Goal: Task Accomplishment & Management: Use online tool/utility

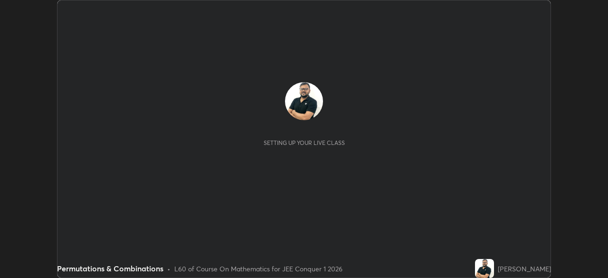
scroll to position [278, 608]
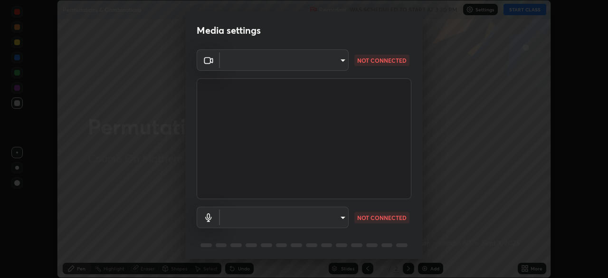
type input "d5d1096bb91751ddbc4e14a102c0e37309a205399cb77019be1f1076424a97fc"
type input "default"
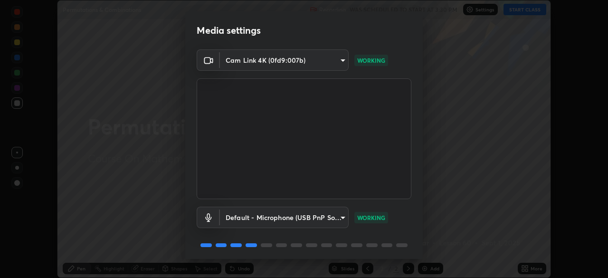
click at [326, 59] on body "Erase all Permutations & Combinations Recording WAS SCHEDULED TO START AT 3:30 …" at bounding box center [304, 139] width 608 height 278
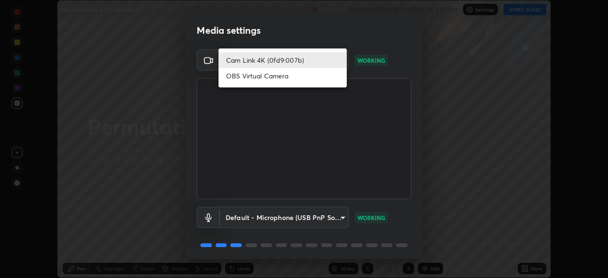
click at [324, 61] on li "Cam Link 4K (0fd9:007b)" at bounding box center [283, 60] width 128 height 16
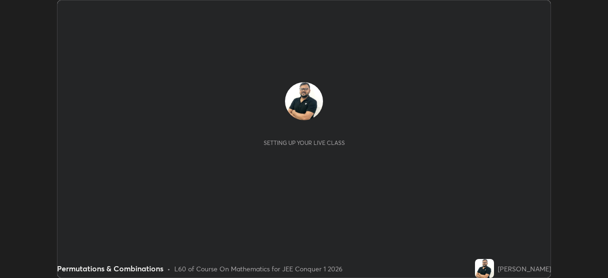
scroll to position [278, 608]
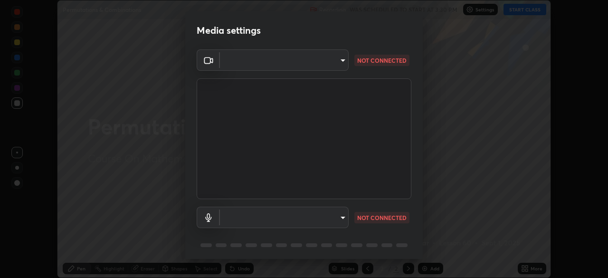
type input "d5d1096bb91751ddbc4e14a102c0e37309a205399cb77019be1f1076424a97fc"
type input "default"
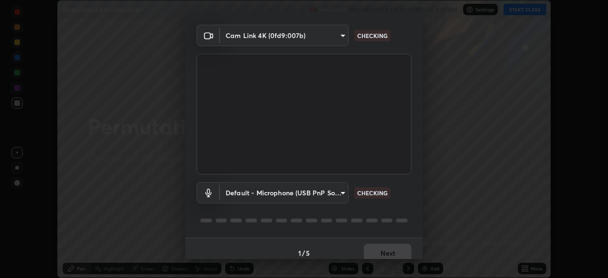
scroll to position [34, 0]
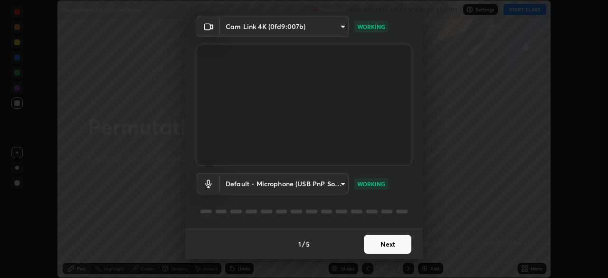
click at [386, 248] on button "Next" at bounding box center [388, 244] width 48 height 19
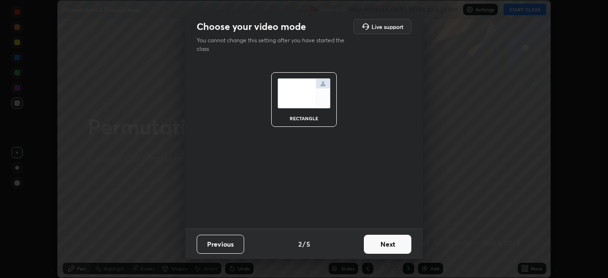
scroll to position [0, 0]
click at [391, 249] on button "Next" at bounding box center [388, 244] width 48 height 19
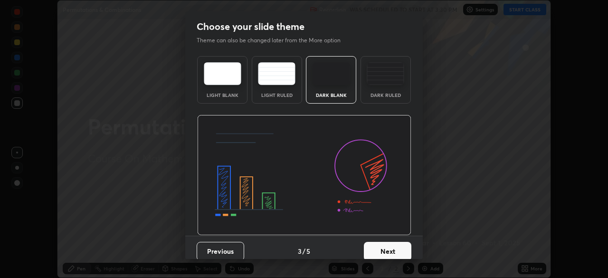
click at [393, 248] on button "Next" at bounding box center [388, 251] width 48 height 19
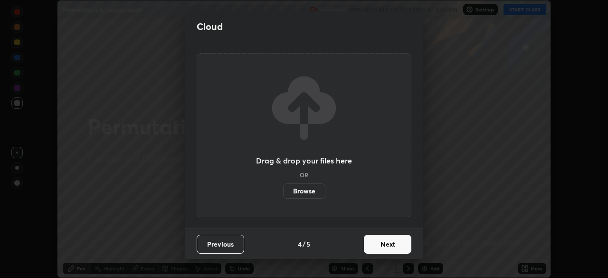
click at [403, 245] on button "Next" at bounding box center [388, 244] width 48 height 19
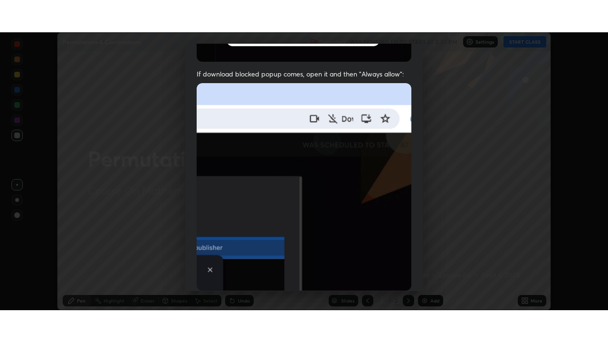
scroll to position [228, 0]
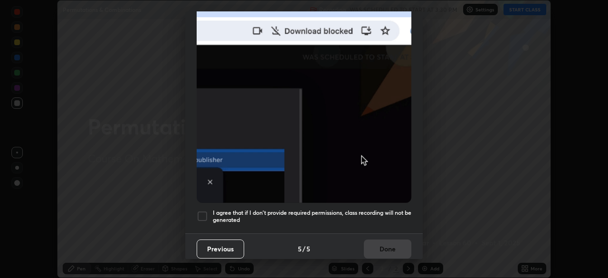
click at [201, 213] on div at bounding box center [202, 215] width 11 height 11
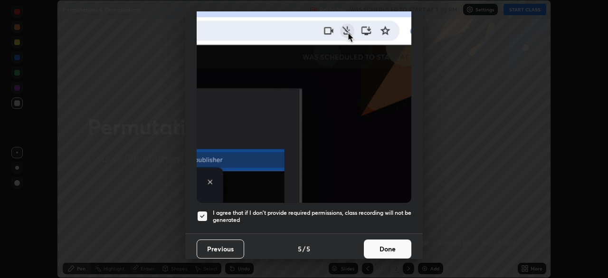
click at [383, 247] on button "Done" at bounding box center [388, 248] width 48 height 19
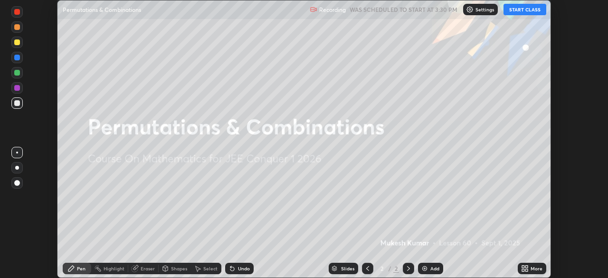
click at [517, 11] on button "START CLASS" at bounding box center [525, 9] width 43 height 11
click at [535, 268] on div "More" at bounding box center [537, 268] width 12 height 5
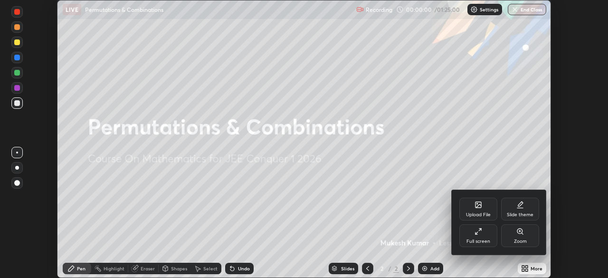
click at [469, 239] on div "Full screen" at bounding box center [479, 241] width 24 height 5
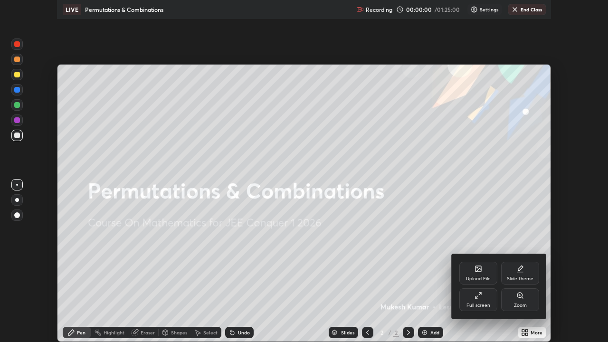
scroll to position [342, 608]
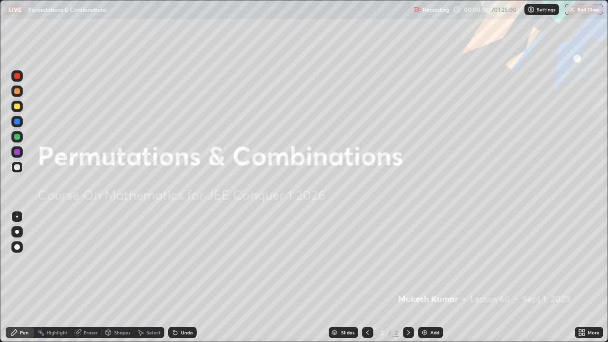
click at [429, 277] on div "Add" at bounding box center [430, 332] width 25 height 11
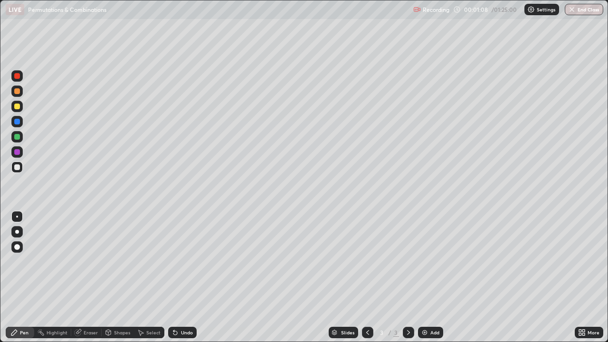
click at [20, 168] on div at bounding box center [16, 167] width 11 height 11
click at [18, 107] on div at bounding box center [17, 107] width 6 height 6
click at [18, 76] on div at bounding box center [17, 76] width 6 height 6
click at [17, 92] on div at bounding box center [17, 91] width 6 height 6
click at [18, 105] on div at bounding box center [17, 107] width 6 height 6
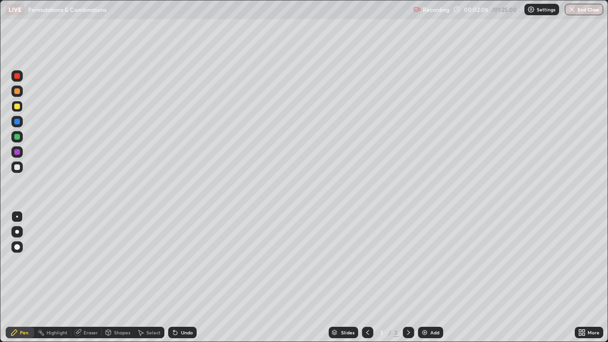
click at [18, 135] on div at bounding box center [17, 137] width 6 height 6
click at [16, 165] on div at bounding box center [17, 167] width 6 height 6
click at [19, 167] on div at bounding box center [17, 167] width 6 height 6
click at [17, 135] on div at bounding box center [17, 137] width 6 height 6
click at [18, 163] on div at bounding box center [16, 167] width 11 height 11
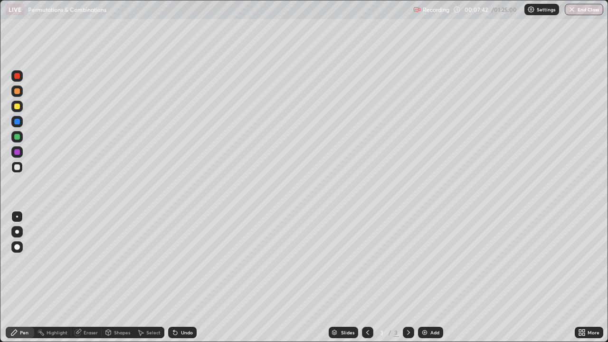
click at [428, 277] on div "Add" at bounding box center [430, 332] width 25 height 11
click at [18, 76] on div at bounding box center [17, 76] width 6 height 6
click at [18, 167] on div at bounding box center [17, 167] width 6 height 6
click at [17, 150] on div at bounding box center [17, 152] width 6 height 6
click at [188, 277] on div "Undo" at bounding box center [182, 332] width 29 height 11
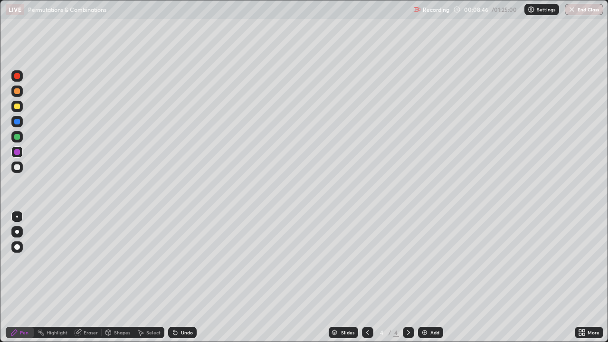
click at [187, 277] on div "Undo" at bounding box center [187, 332] width 12 height 5
click at [184, 277] on div "Undo" at bounding box center [187, 332] width 12 height 5
click at [183, 277] on div "Undo" at bounding box center [187, 332] width 12 height 5
click at [185, 277] on div "Undo" at bounding box center [187, 332] width 12 height 5
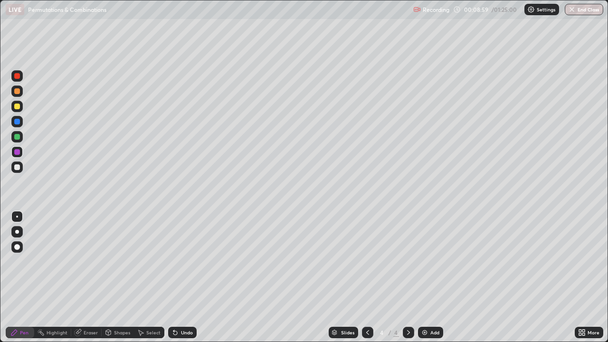
click at [185, 277] on div "Undo" at bounding box center [187, 332] width 12 height 5
click at [183, 277] on div "Undo" at bounding box center [187, 332] width 12 height 5
click at [184, 277] on div "Undo" at bounding box center [187, 332] width 12 height 5
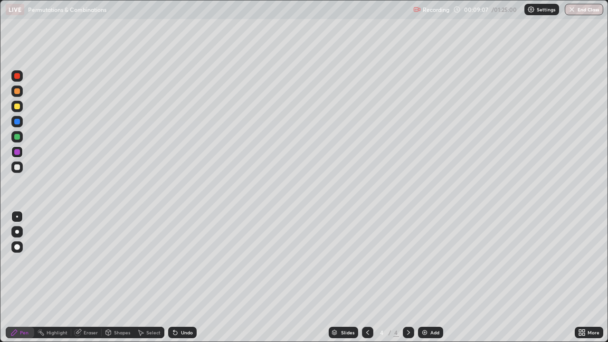
click at [184, 277] on div "Undo" at bounding box center [187, 332] width 12 height 5
click at [182, 277] on div "Undo" at bounding box center [187, 332] width 12 height 5
click at [181, 277] on div "Undo" at bounding box center [187, 332] width 12 height 5
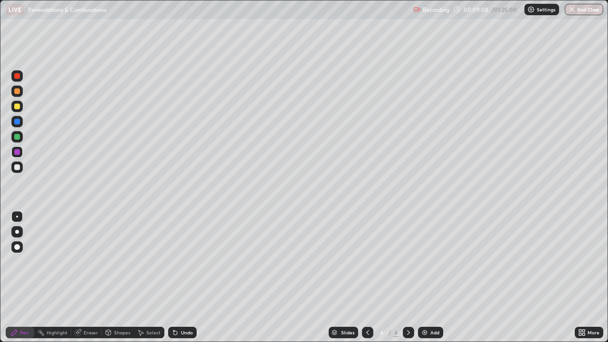
click at [181, 277] on div "Undo" at bounding box center [187, 332] width 12 height 5
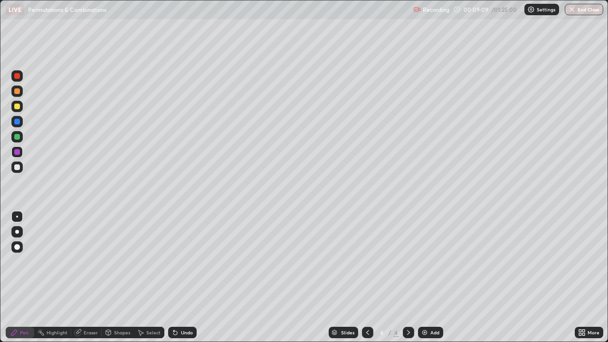
click at [183, 277] on div "Undo" at bounding box center [187, 332] width 12 height 5
click at [184, 277] on div "Undo" at bounding box center [187, 332] width 12 height 5
click at [185, 277] on div "Undo" at bounding box center [187, 332] width 12 height 5
click at [184, 277] on div "Undo" at bounding box center [187, 332] width 12 height 5
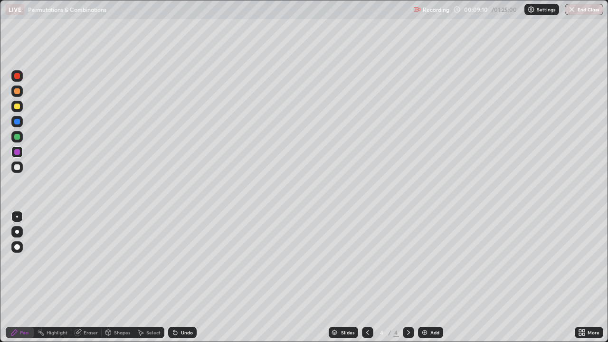
click at [184, 277] on div "Undo" at bounding box center [187, 332] width 12 height 5
click at [186, 277] on div "Undo" at bounding box center [182, 332] width 29 height 11
click at [18, 169] on div at bounding box center [17, 167] width 6 height 6
click at [185, 277] on div "Undo" at bounding box center [187, 332] width 12 height 5
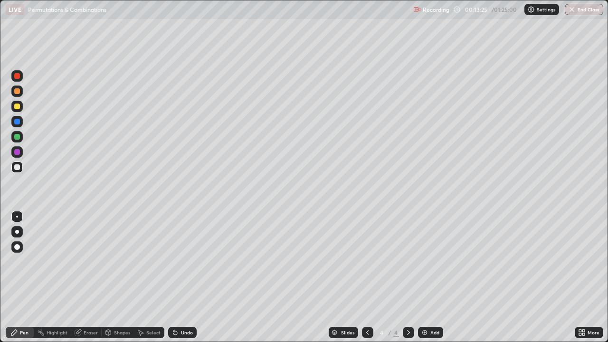
click at [188, 277] on div "Undo" at bounding box center [187, 332] width 12 height 5
click at [408, 277] on icon at bounding box center [409, 333] width 8 height 8
click at [429, 277] on div "Add" at bounding box center [430, 332] width 25 height 11
click at [152, 277] on div "Select" at bounding box center [153, 332] width 14 height 5
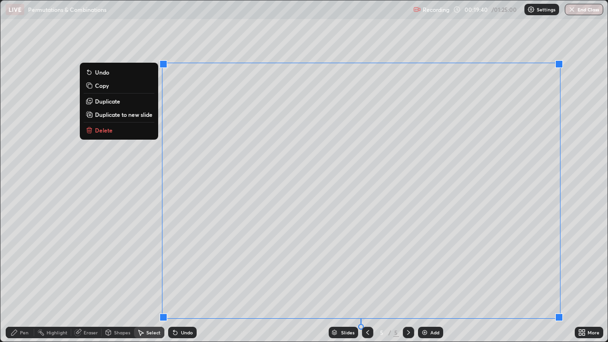
click at [112, 132] on button "Delete" at bounding box center [119, 129] width 71 height 11
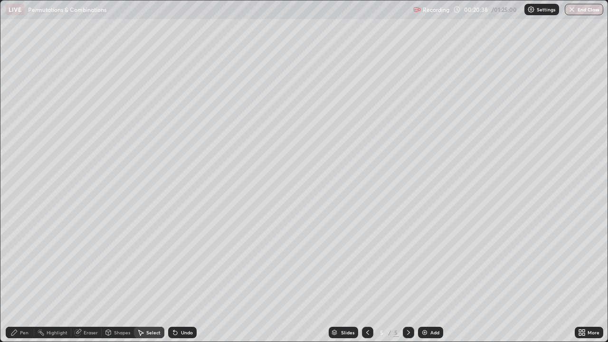
click at [23, 277] on div "Pen" at bounding box center [20, 332] width 29 height 11
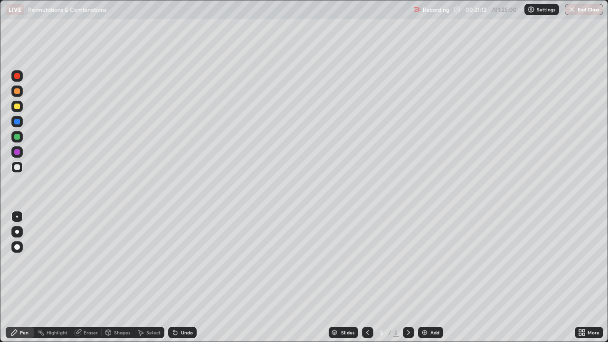
click at [15, 121] on div at bounding box center [17, 122] width 6 height 6
click at [18, 167] on div at bounding box center [17, 167] width 6 height 6
click at [18, 136] on div at bounding box center [17, 137] width 6 height 6
click at [18, 168] on div at bounding box center [17, 167] width 6 height 6
click at [19, 136] on div at bounding box center [17, 137] width 6 height 6
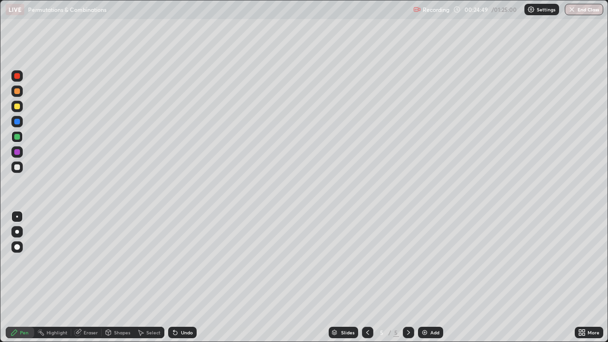
click at [186, 277] on div "Undo" at bounding box center [187, 332] width 12 height 5
click at [182, 277] on div "Undo" at bounding box center [187, 332] width 12 height 5
click at [19, 167] on div at bounding box center [17, 167] width 6 height 6
click at [19, 137] on div at bounding box center [17, 137] width 6 height 6
click at [434, 277] on div "Add" at bounding box center [434, 332] width 9 height 5
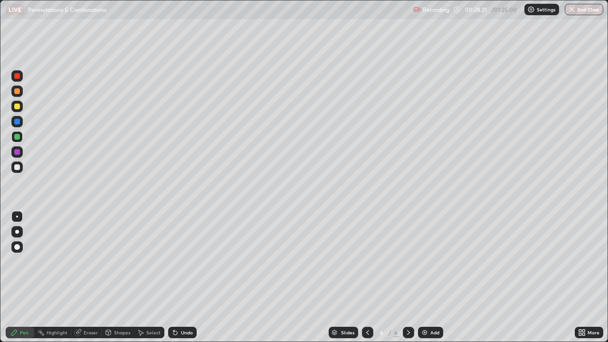
click at [18, 76] on div at bounding box center [17, 76] width 6 height 6
click at [19, 169] on div at bounding box center [17, 167] width 6 height 6
click at [18, 93] on div at bounding box center [17, 91] width 6 height 6
click at [21, 166] on div at bounding box center [16, 167] width 11 height 11
click at [185, 277] on div "Undo" at bounding box center [187, 332] width 12 height 5
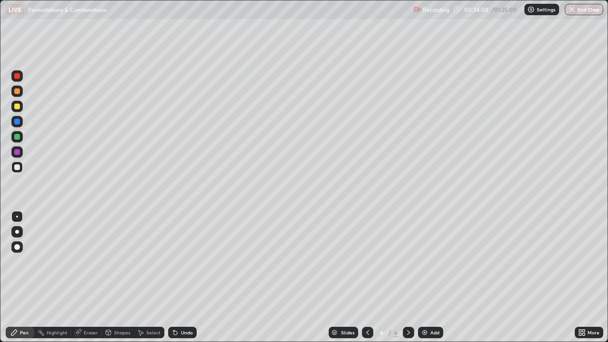
click at [185, 277] on div "Undo" at bounding box center [187, 332] width 12 height 5
click at [184, 277] on div "Undo" at bounding box center [187, 332] width 12 height 5
click at [406, 277] on div at bounding box center [408, 332] width 11 height 11
click at [429, 277] on div "Add" at bounding box center [430, 332] width 25 height 11
click at [19, 137] on div at bounding box center [17, 137] width 6 height 6
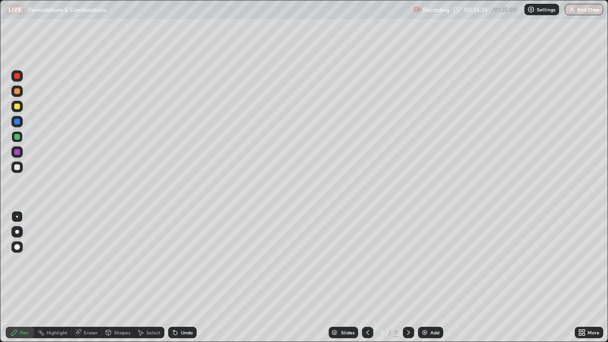
click at [17, 76] on div at bounding box center [17, 76] width 6 height 6
click at [17, 168] on div at bounding box center [17, 167] width 6 height 6
click at [185, 277] on div "Undo" at bounding box center [187, 332] width 12 height 5
click at [183, 277] on div "Undo" at bounding box center [187, 332] width 12 height 5
click at [19, 122] on div at bounding box center [17, 122] width 6 height 6
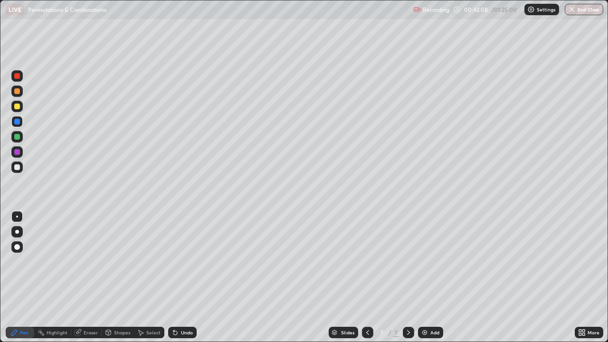
click at [21, 169] on div at bounding box center [16, 167] width 11 height 11
click at [403, 277] on div at bounding box center [408, 332] width 11 height 19
click at [18, 137] on div at bounding box center [17, 137] width 6 height 6
click at [408, 277] on icon at bounding box center [409, 333] width 8 height 8
click at [434, 277] on div "Add" at bounding box center [434, 332] width 9 height 5
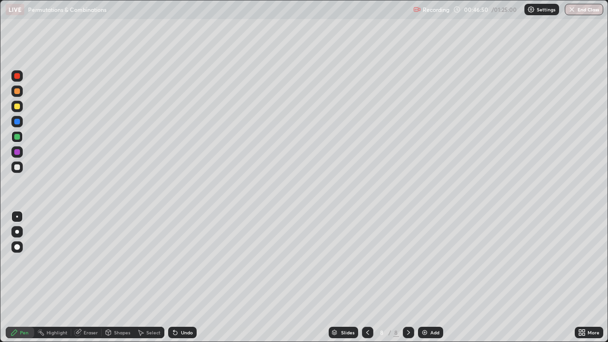
click at [17, 76] on div at bounding box center [17, 76] width 6 height 6
click at [18, 169] on div at bounding box center [17, 167] width 6 height 6
click at [20, 137] on div at bounding box center [16, 136] width 11 height 11
click at [18, 168] on div at bounding box center [17, 167] width 6 height 6
click at [18, 137] on div at bounding box center [17, 137] width 6 height 6
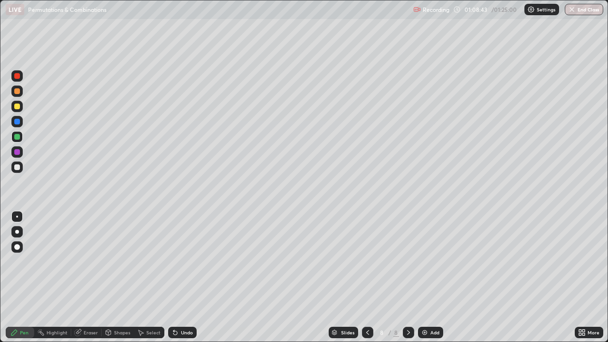
click at [21, 169] on div at bounding box center [16, 167] width 11 height 11
click at [16, 137] on div at bounding box center [17, 137] width 6 height 6
click at [432, 277] on div "Add" at bounding box center [430, 332] width 25 height 11
click at [19, 106] on div at bounding box center [17, 107] width 6 height 6
click at [18, 75] on div at bounding box center [17, 76] width 6 height 6
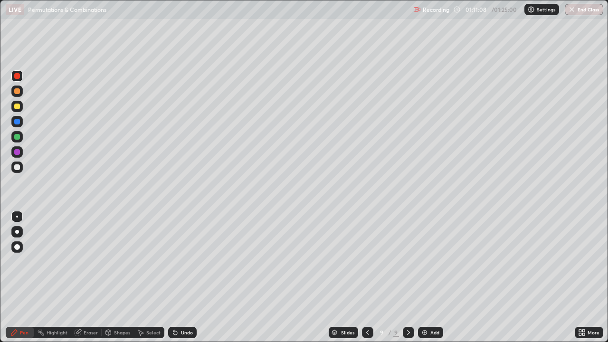
click at [183, 277] on div "Undo" at bounding box center [187, 332] width 12 height 5
click at [184, 277] on div "Undo" at bounding box center [187, 332] width 12 height 5
click at [186, 277] on div "Undo" at bounding box center [187, 332] width 12 height 5
click at [188, 277] on div "Undo" at bounding box center [182, 332] width 29 height 11
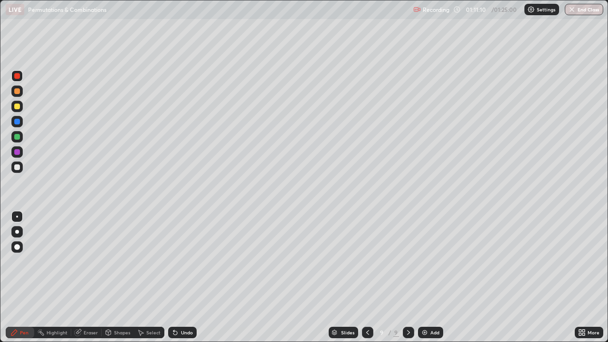
click at [188, 277] on div "Undo" at bounding box center [182, 332] width 29 height 11
click at [184, 277] on div "Undo" at bounding box center [187, 332] width 12 height 5
click at [186, 277] on div "Undo" at bounding box center [187, 332] width 12 height 5
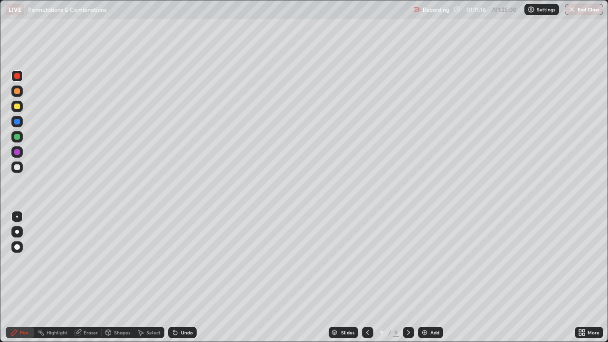
click at [184, 277] on div "Undo" at bounding box center [187, 332] width 12 height 5
click at [184, 277] on div "Undo" at bounding box center [182, 332] width 29 height 11
click at [186, 277] on div "Undo" at bounding box center [182, 332] width 29 height 11
click at [187, 277] on div "Undo" at bounding box center [182, 332] width 29 height 11
click at [186, 277] on div "Undo" at bounding box center [182, 332] width 29 height 11
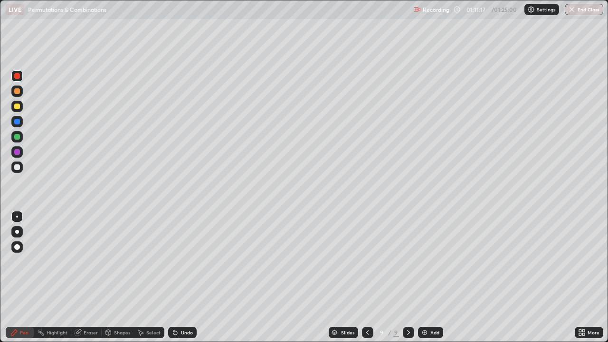
click at [186, 277] on div "Undo" at bounding box center [182, 332] width 29 height 11
click at [183, 277] on div "Undo" at bounding box center [187, 332] width 12 height 5
click at [18, 167] on div at bounding box center [17, 167] width 6 height 6
click at [183, 277] on div "Undo" at bounding box center [187, 332] width 12 height 5
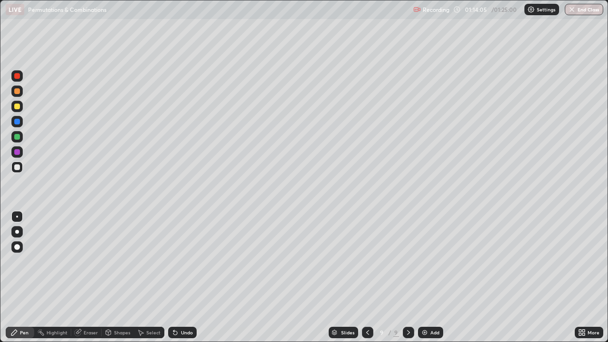
click at [432, 277] on div "Add" at bounding box center [434, 332] width 9 height 5
click at [18, 76] on div at bounding box center [17, 76] width 6 height 6
click at [17, 168] on div at bounding box center [17, 167] width 6 height 6
click at [16, 122] on div at bounding box center [17, 122] width 6 height 6
click at [185, 277] on div "Undo" at bounding box center [182, 332] width 29 height 11
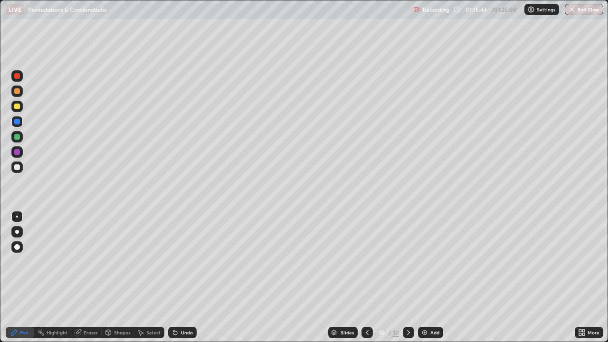
click at [18, 167] on div at bounding box center [17, 167] width 6 height 6
click at [183, 277] on div "Undo" at bounding box center [187, 332] width 12 height 5
click at [181, 277] on div "Undo" at bounding box center [187, 332] width 12 height 5
click at [182, 277] on div "Undo" at bounding box center [187, 332] width 12 height 5
click at [181, 277] on div "Undo" at bounding box center [187, 332] width 12 height 5
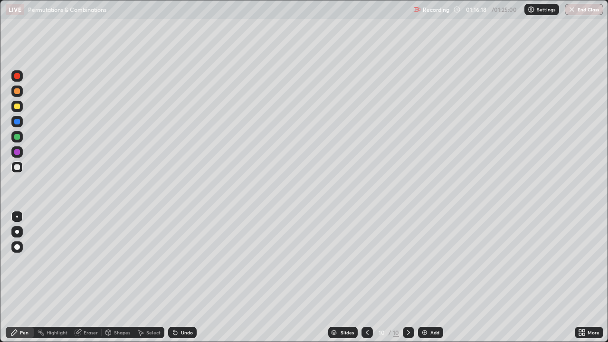
click at [181, 277] on div "Undo" at bounding box center [187, 332] width 12 height 5
click at [181, 277] on div "Undo" at bounding box center [182, 332] width 29 height 11
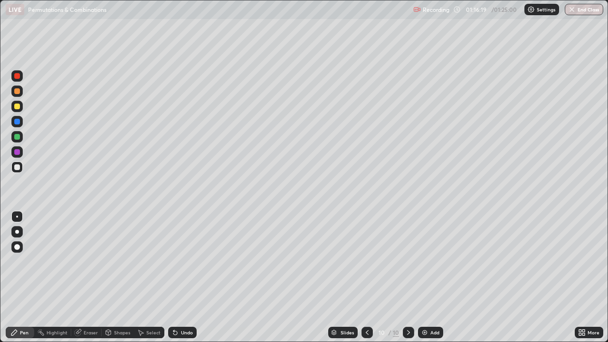
click at [181, 277] on div "Undo" at bounding box center [182, 332] width 29 height 11
click at [179, 277] on div "Undo" at bounding box center [182, 332] width 29 height 11
click at [19, 136] on div at bounding box center [17, 137] width 6 height 6
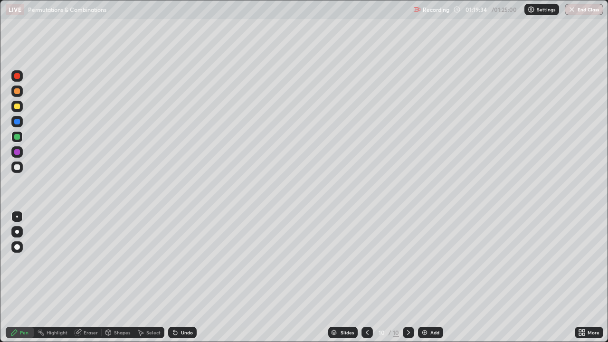
click at [587, 9] on button "End Class" at bounding box center [584, 9] width 38 height 11
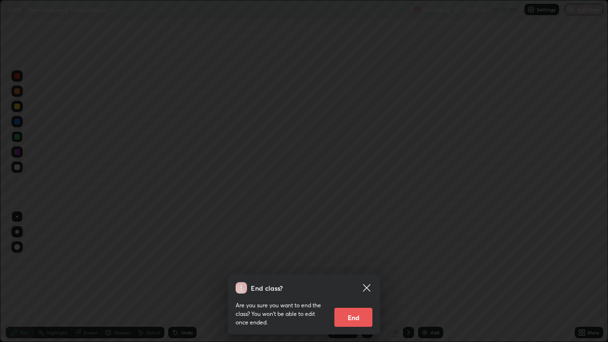
click at [361, 277] on button "End" at bounding box center [353, 317] width 38 height 19
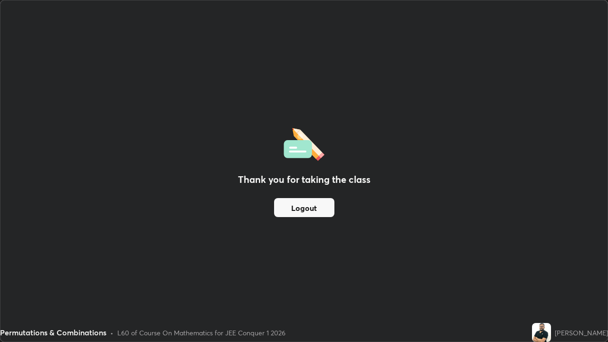
click at [319, 207] on button "Logout" at bounding box center [304, 207] width 60 height 19
